Goal: Check status: Check status

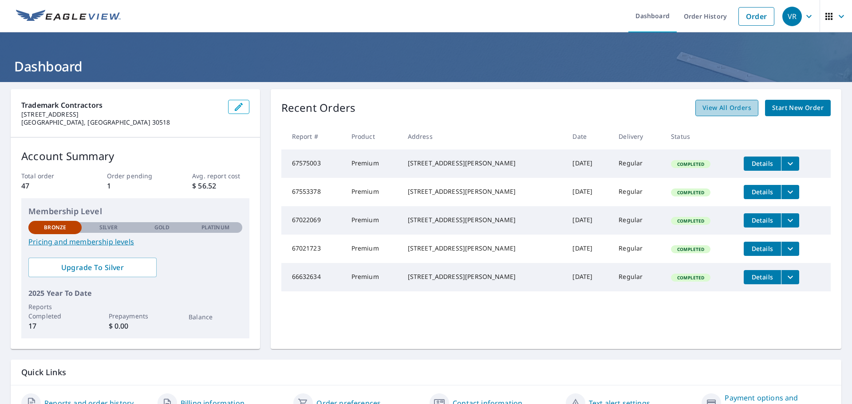
click at [710, 108] on span "View All Orders" at bounding box center [726, 107] width 49 height 11
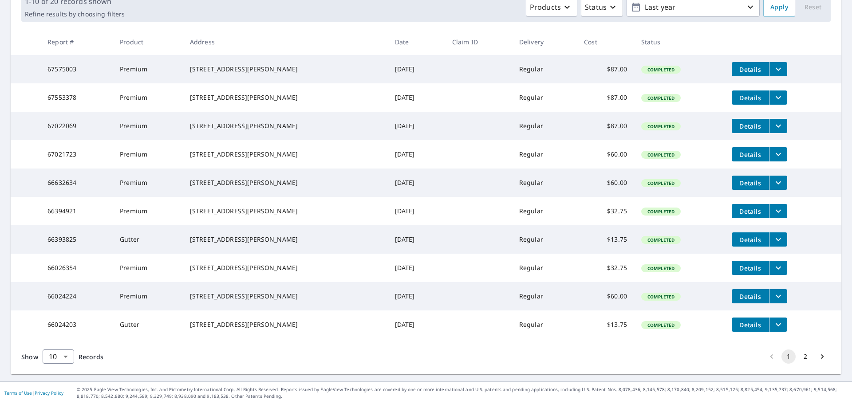
scroll to position [177, 0]
click at [421, 257] on td "[DATE]" at bounding box center [416, 268] width 57 height 28
click at [445, 323] on td at bounding box center [478, 324] width 67 height 28
click at [414, 326] on td "[DATE]" at bounding box center [416, 324] width 57 height 28
click at [419, 292] on td "[DATE]" at bounding box center [416, 296] width 57 height 28
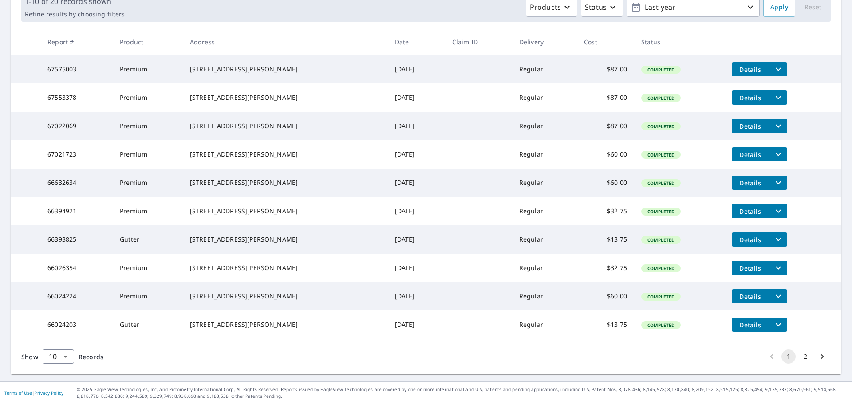
click at [428, 324] on td "[DATE]" at bounding box center [416, 324] width 57 height 28
